Goal: Navigation & Orientation: Find specific page/section

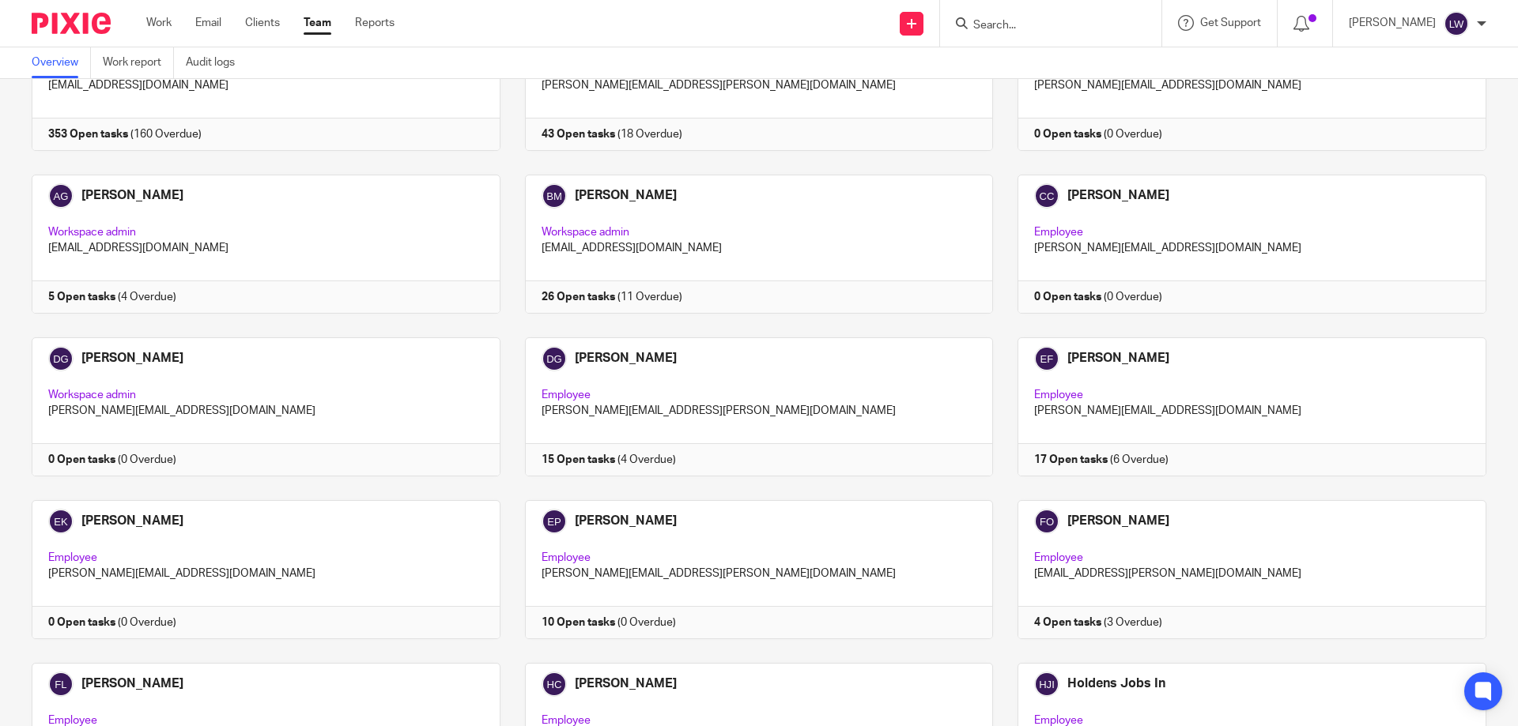
scroll to position [237, 0]
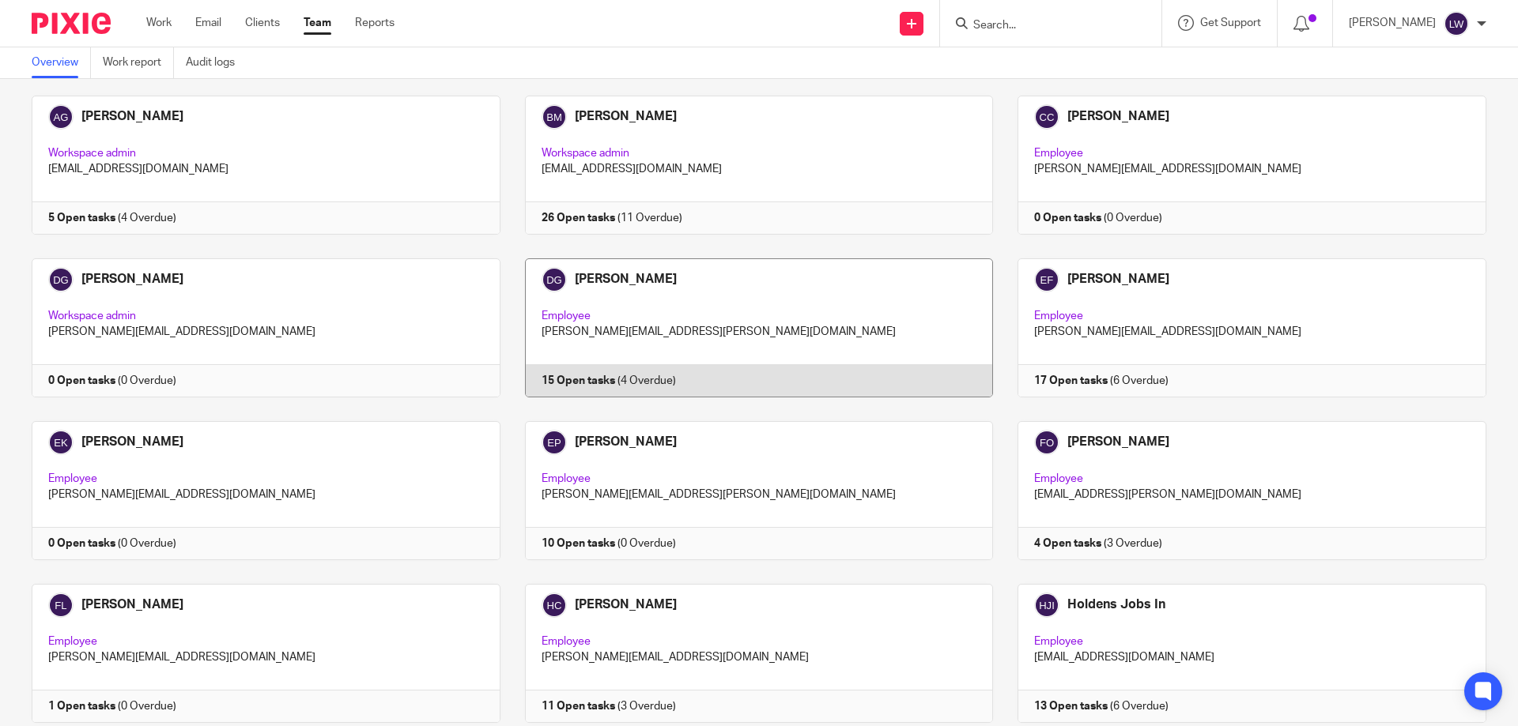
click at [647, 330] on link at bounding box center [746, 327] width 493 height 139
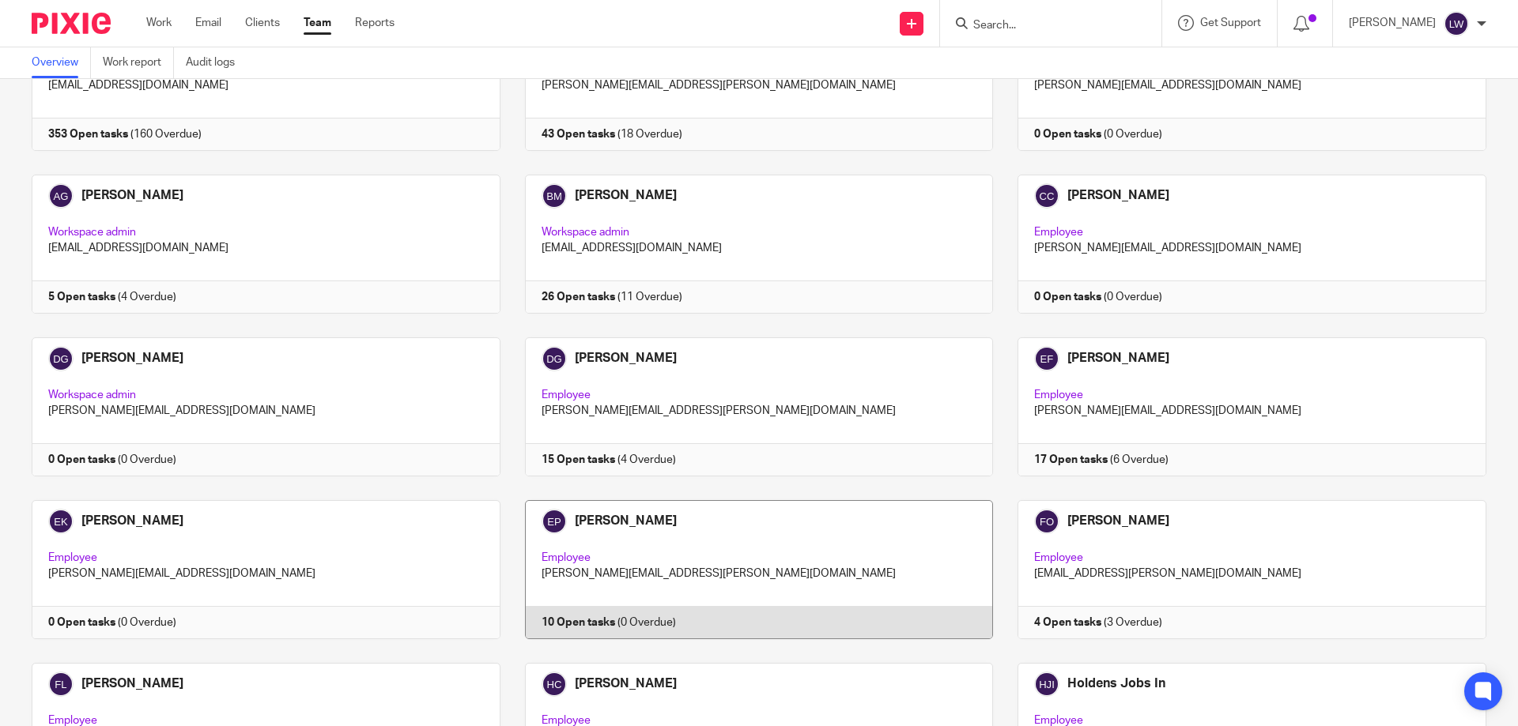
scroll to position [237, 0]
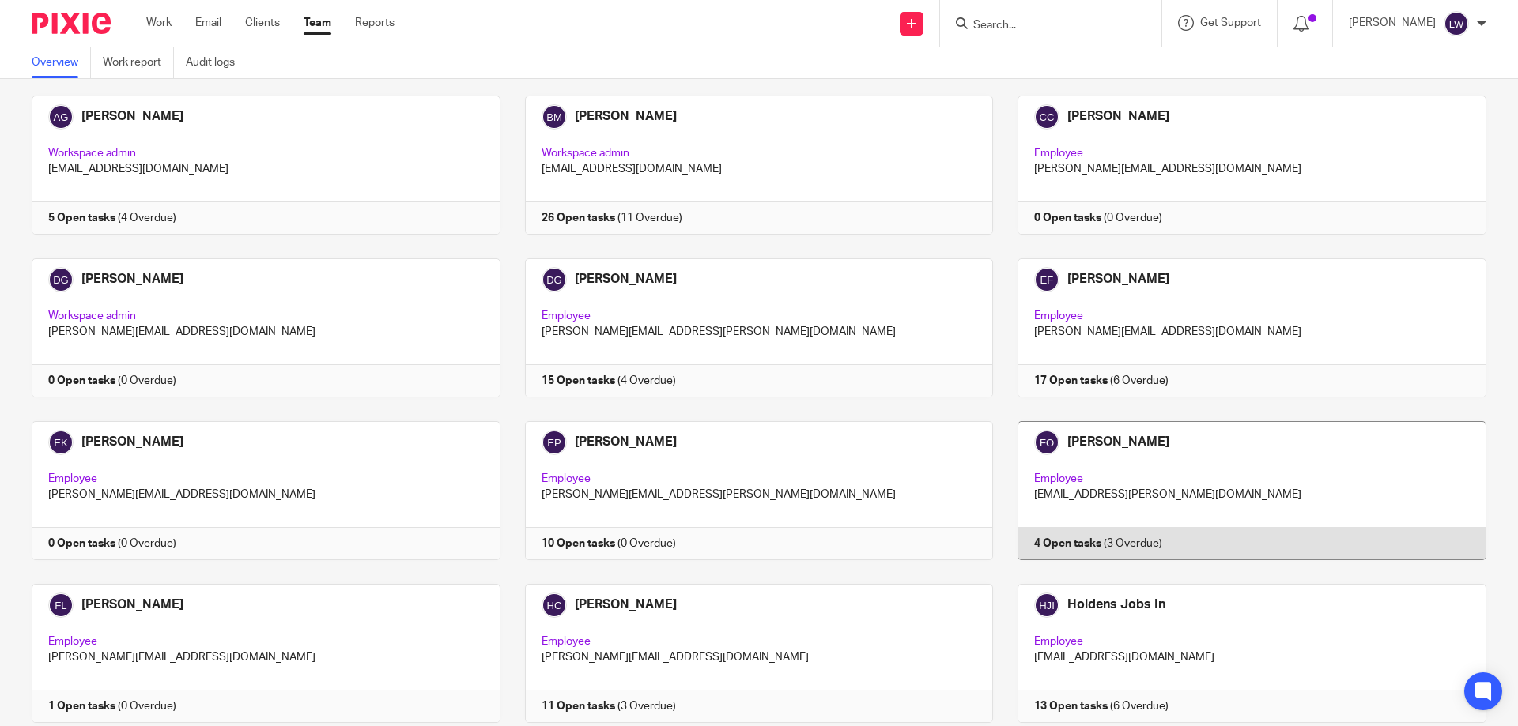
click at [1101, 476] on link at bounding box center [1239, 490] width 493 height 139
